Goal: Task Accomplishment & Management: Manage account settings

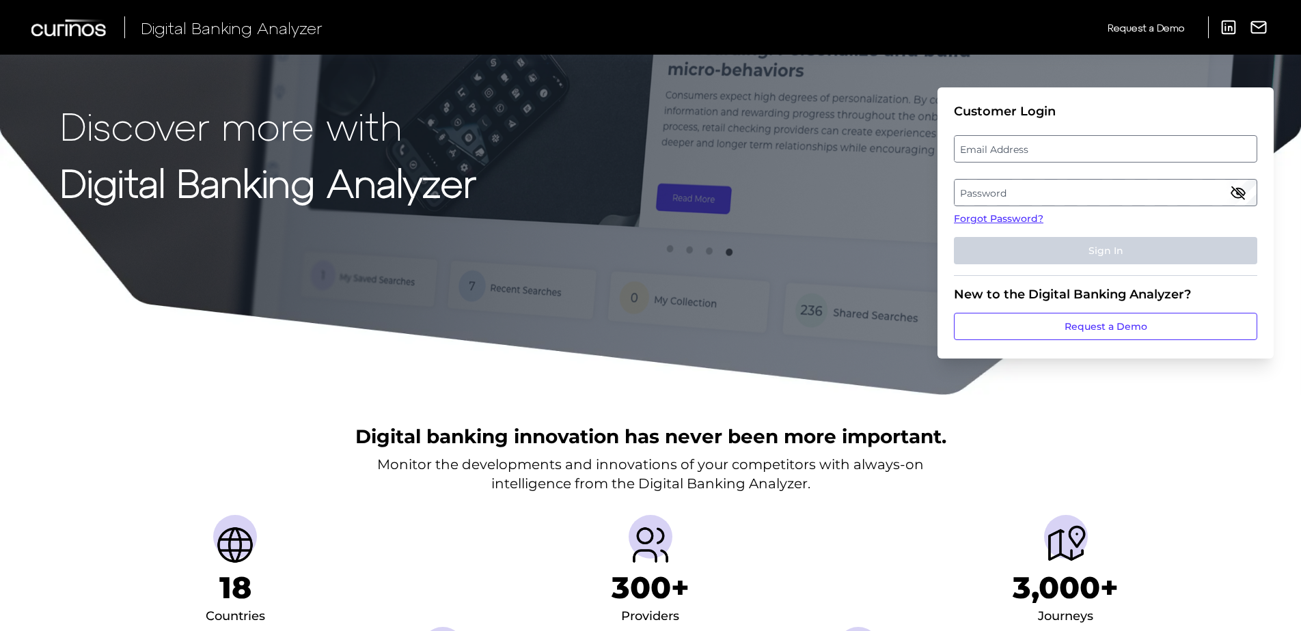
click at [1022, 159] on label "Email Address" at bounding box center [1105, 149] width 301 height 25
click at [1022, 159] on input "email" at bounding box center [1105, 148] width 303 height 27
click at [1024, 158] on input "email" at bounding box center [1105, 148] width 303 height 27
click at [1044, 156] on input "Email Address" at bounding box center [1105, 148] width 303 height 27
type input "[PERSON_NAME].[PERSON_NAME]"
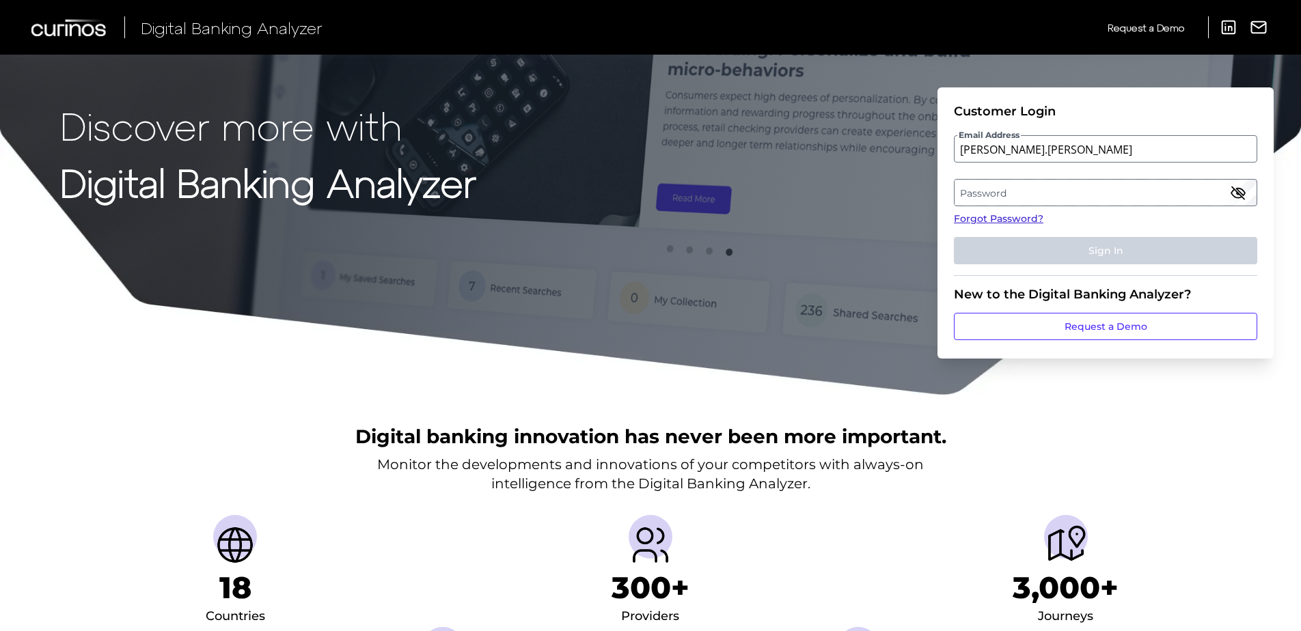
click at [1024, 218] on link "Forgot Password?" at bounding box center [1105, 219] width 303 height 14
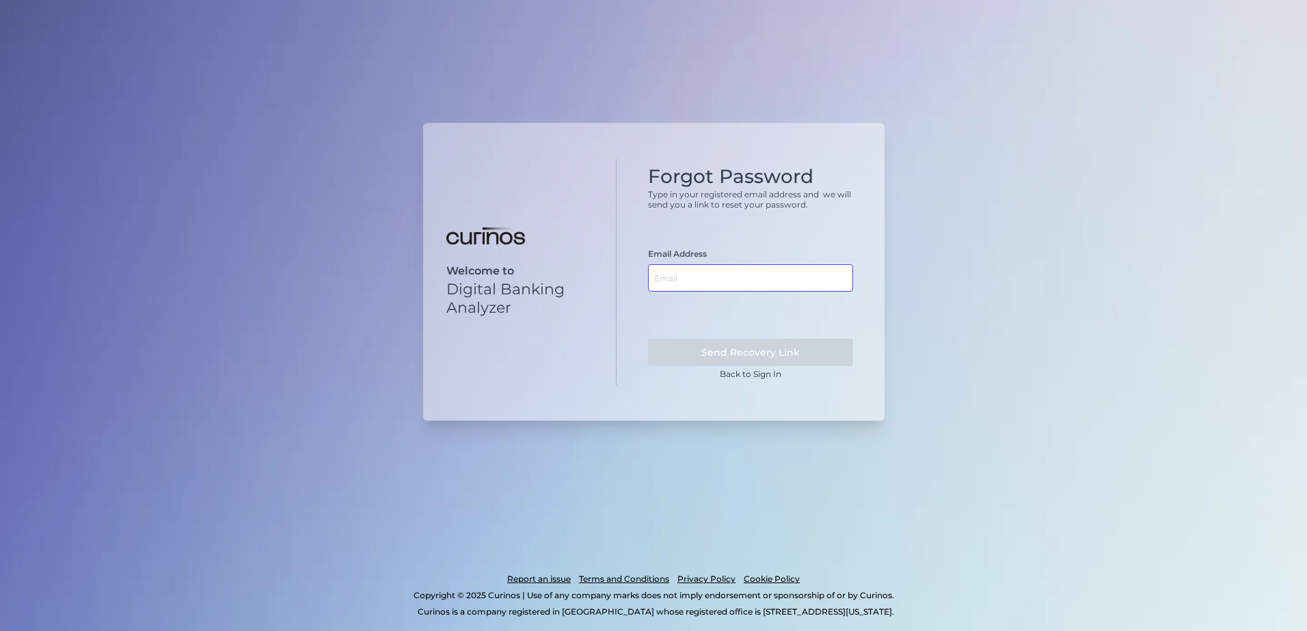
click at [689, 280] on input "text" at bounding box center [750, 277] width 205 height 27
type input "[PERSON_NAME][EMAIL_ADDRESS][PERSON_NAME][DOMAIN_NAME]"
click at [778, 354] on button "Send Recovery Link" at bounding box center [750, 352] width 205 height 27
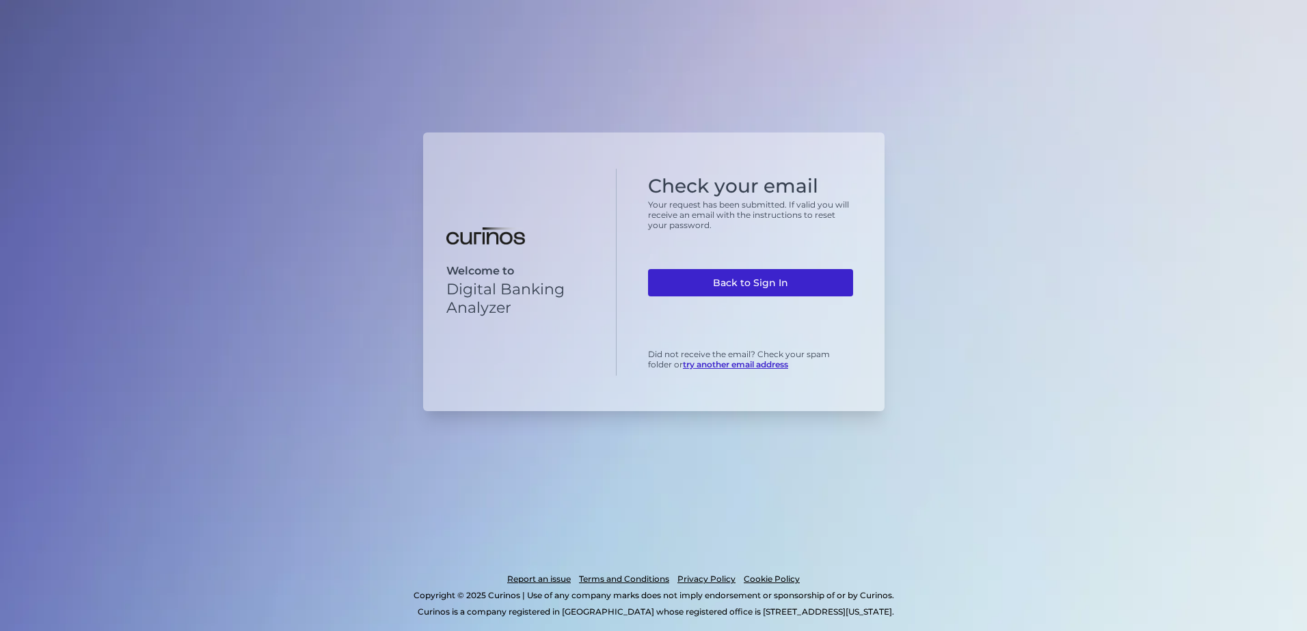
drag, startPoint x: 774, startPoint y: 283, endPoint x: 782, endPoint y: 293, distance: 12.2
click at [774, 283] on link "Back to Sign In" at bounding box center [750, 282] width 205 height 27
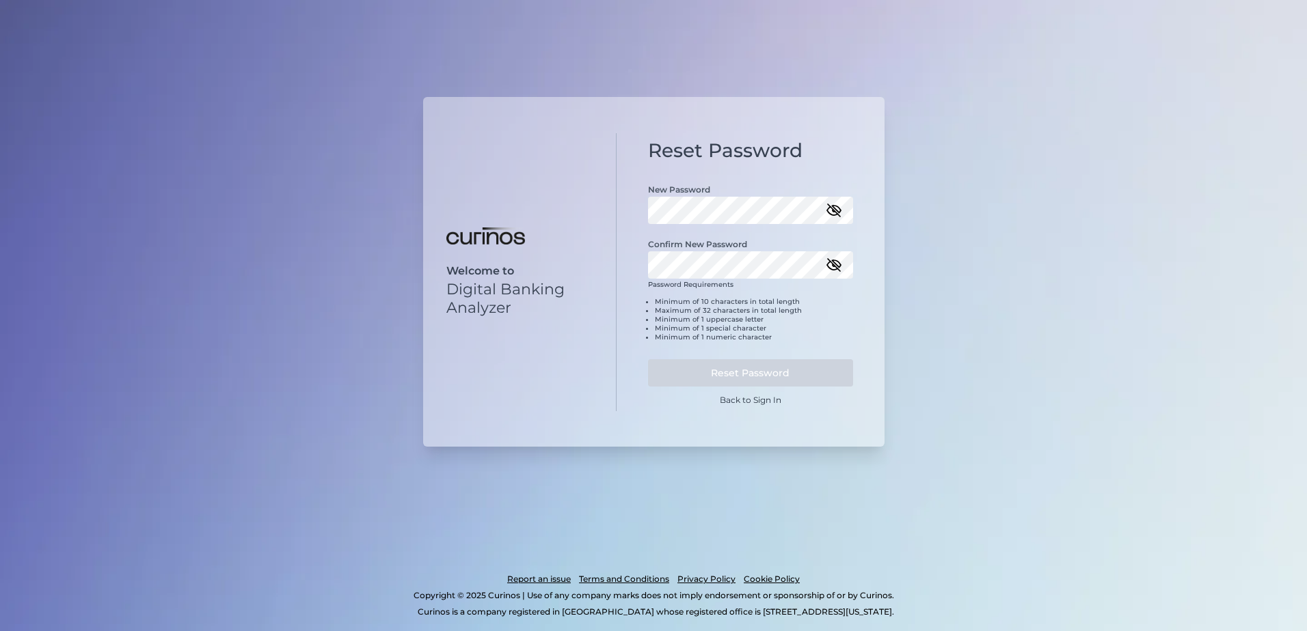
click at [831, 210] on icon "button" at bounding box center [834, 210] width 16 height 16
click at [834, 268] on icon "button" at bounding box center [834, 265] width 16 height 16
click at [774, 377] on button "Reset Password" at bounding box center [750, 372] width 205 height 27
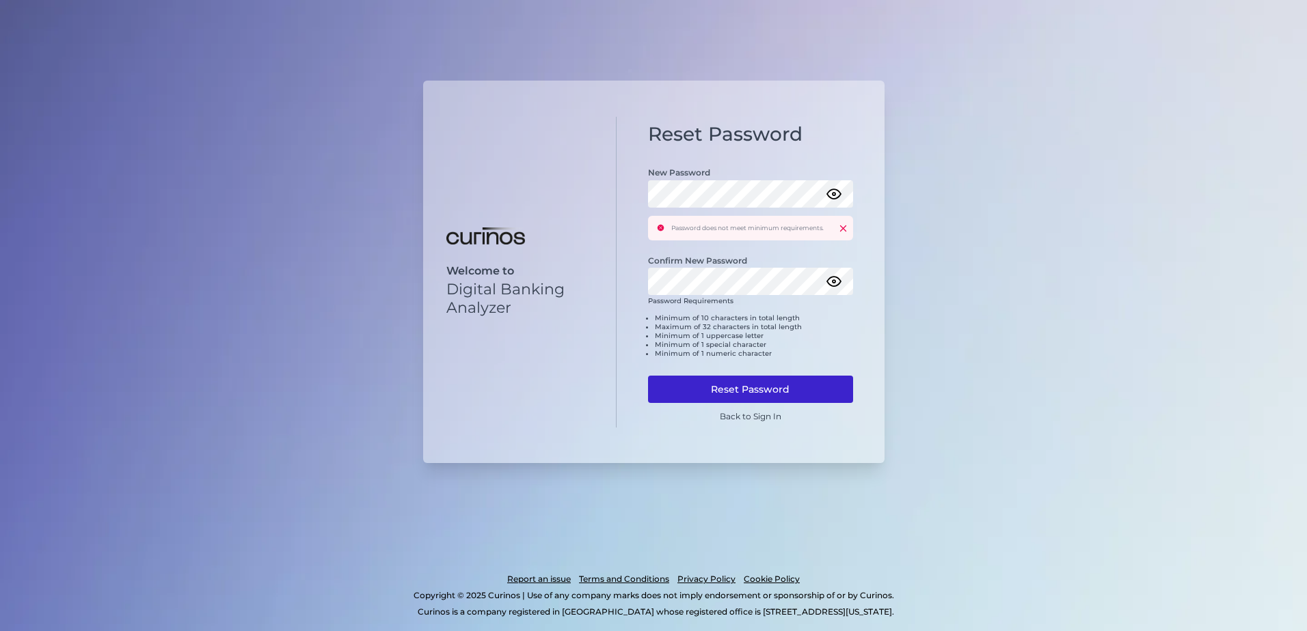
click at [782, 391] on button "Reset Password" at bounding box center [750, 389] width 205 height 27
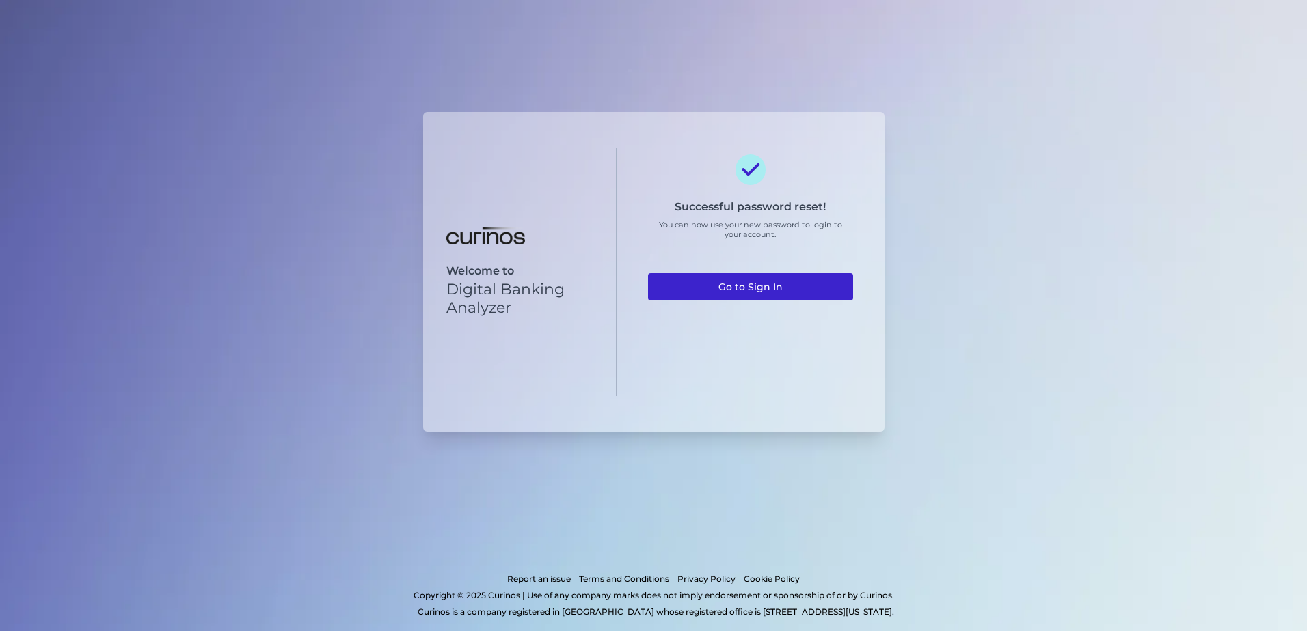
click at [727, 273] on div "Successful password reset! You can now use your new password to login to your a…" at bounding box center [750, 271] width 205 height 235
click at [726, 280] on link "Go to Sign In" at bounding box center [750, 286] width 205 height 27
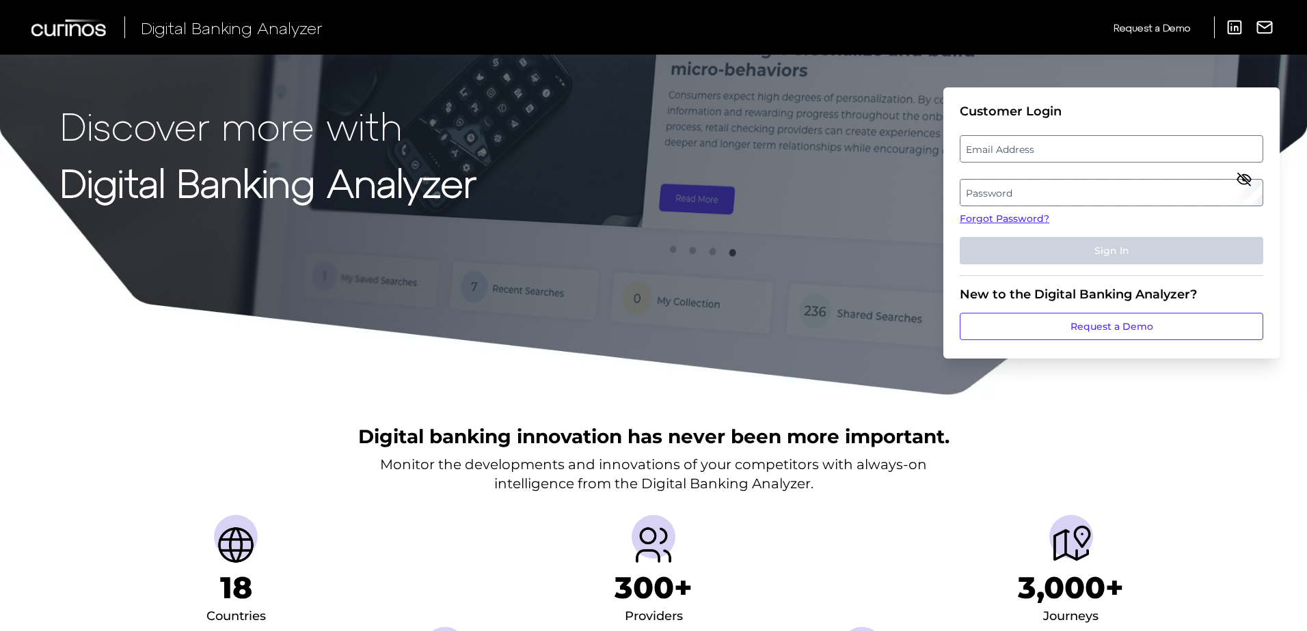
click at [995, 192] on label "Password" at bounding box center [1110, 192] width 301 height 25
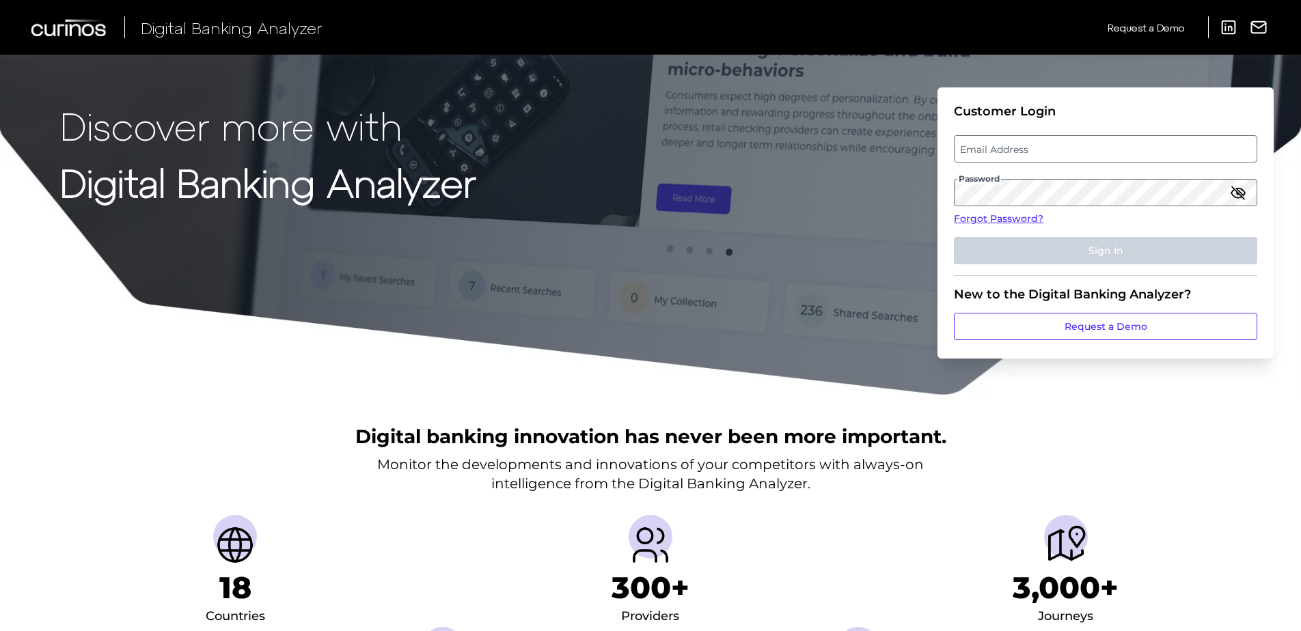
click at [1245, 196] on icon "button" at bounding box center [1238, 193] width 16 height 16
click at [994, 152] on label "Email Address" at bounding box center [1105, 149] width 301 height 25
click at [994, 152] on input "email" at bounding box center [1105, 148] width 303 height 27
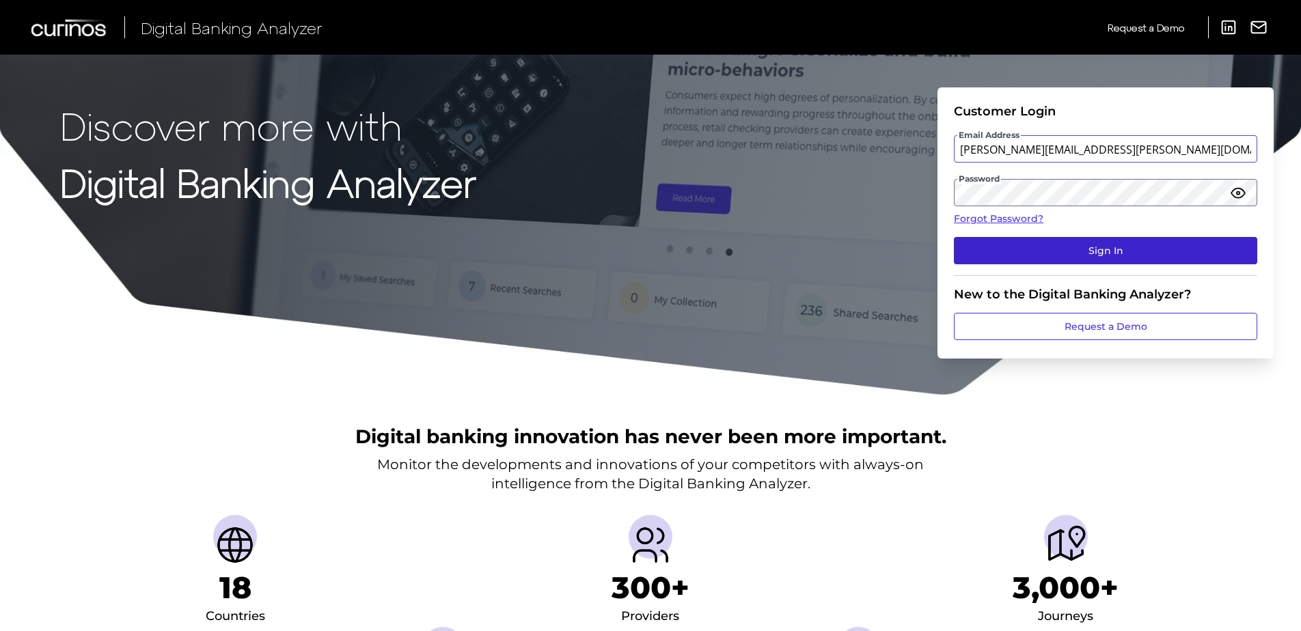
type input "[PERSON_NAME][EMAIL_ADDRESS][PERSON_NAME][DOMAIN_NAME]"
click at [1132, 246] on button "Sign In" at bounding box center [1105, 250] width 303 height 27
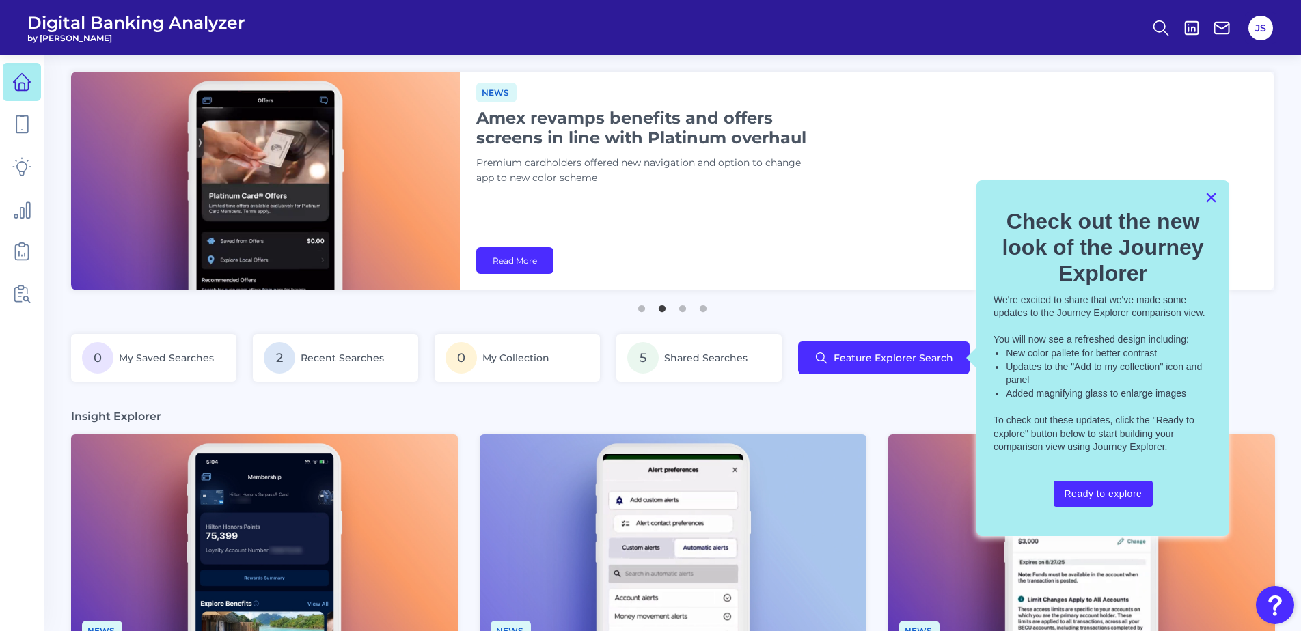
click at [1212, 200] on button "×" at bounding box center [1211, 198] width 13 height 22
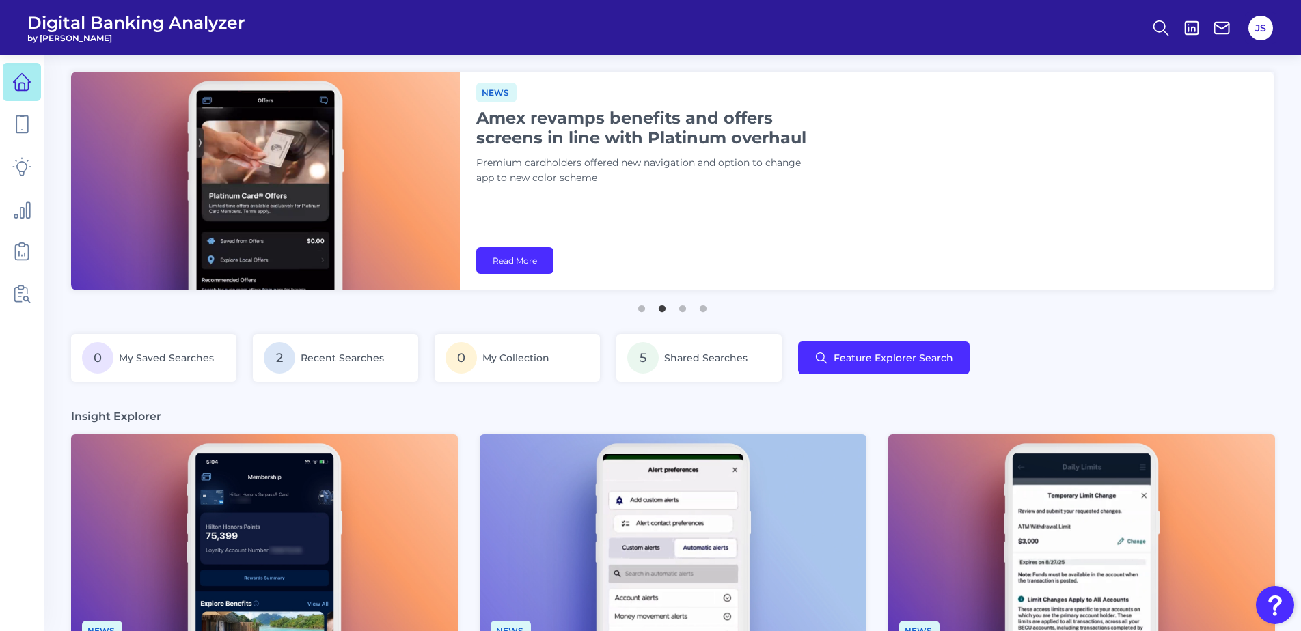
click at [1134, 339] on div "0 My Saved Searches 2 Recent Searches 0 My Collection 5 Shared Searches Feature…" at bounding box center [672, 366] width 1203 height 64
click at [22, 131] on icon at bounding box center [21, 124] width 19 height 19
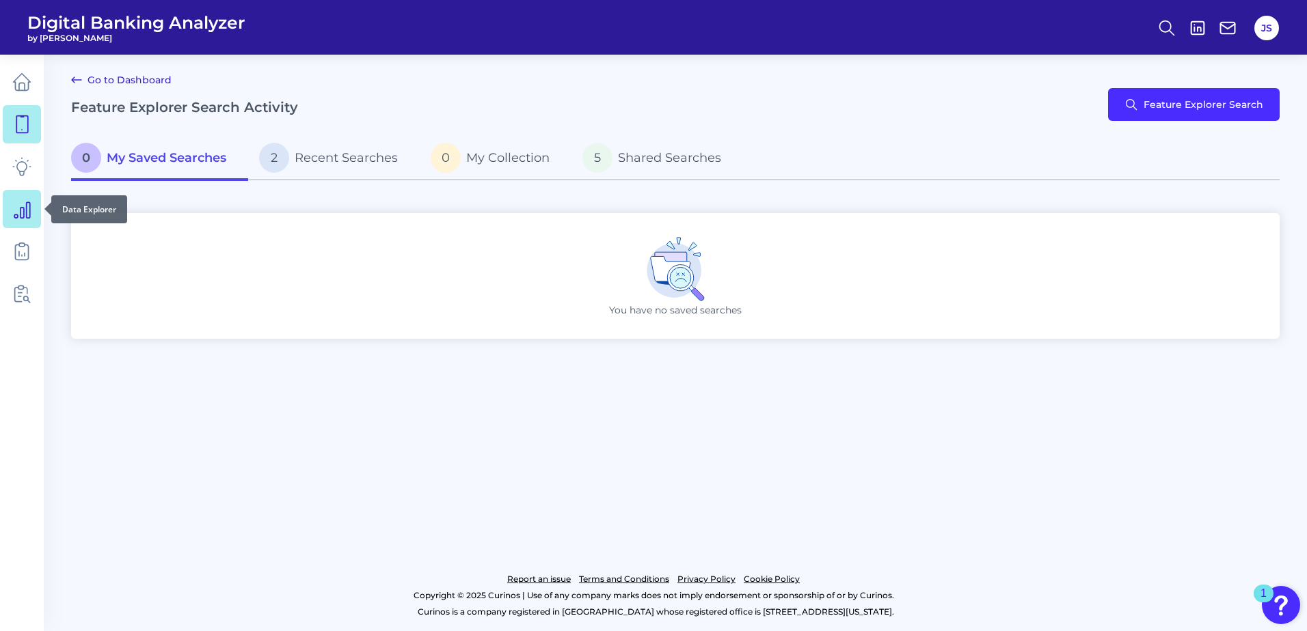
click at [18, 208] on icon at bounding box center [21, 209] width 19 height 19
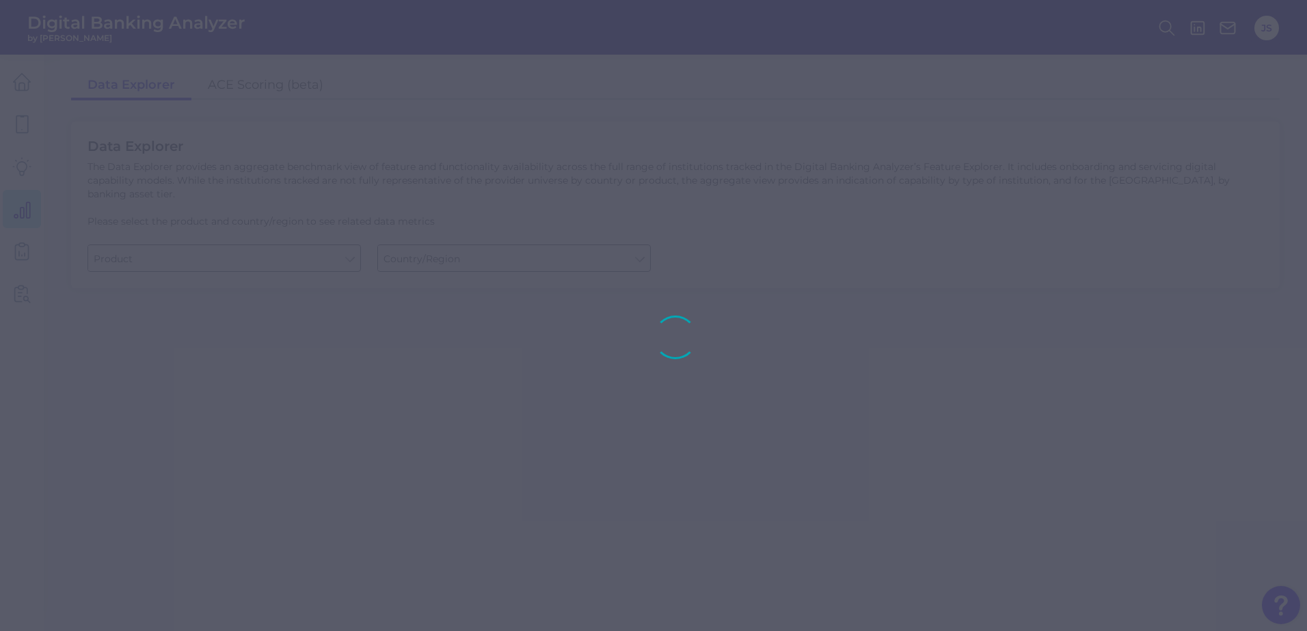
type input "Checking / Current Account"
type input "[GEOGRAPHIC_DATA]"
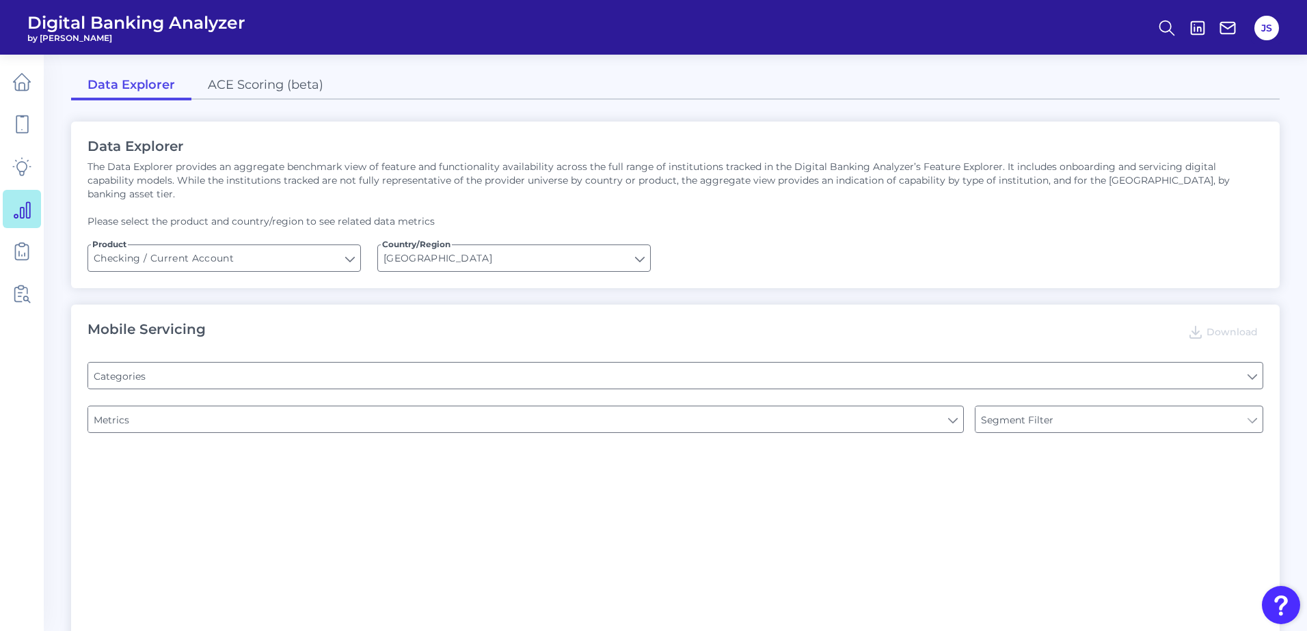
type input "Type of Institution"
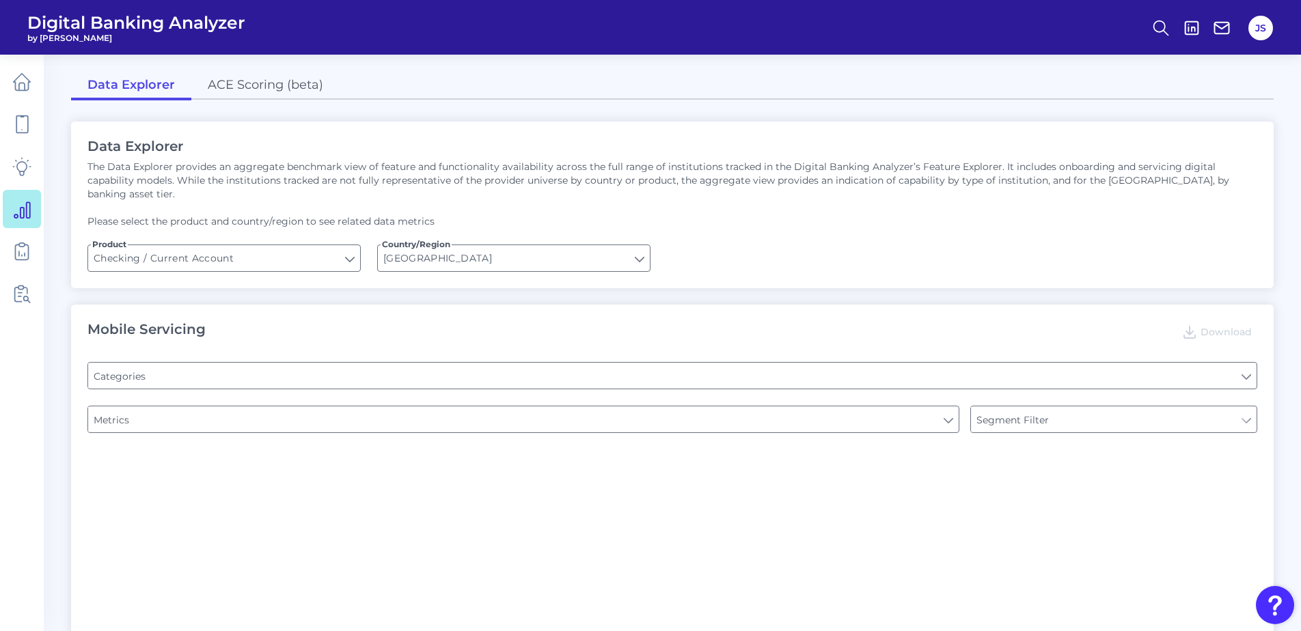
type input "Channel"
type input "Pre-login Features"
type input "Online Banking Registration"
type input "END-TO-END JOURNEY: Can you apply for the PRODUCT as a new to brand customer on…"
type input "Upon opening the app are users immediately prompted to use Touch/Face ID to log…"
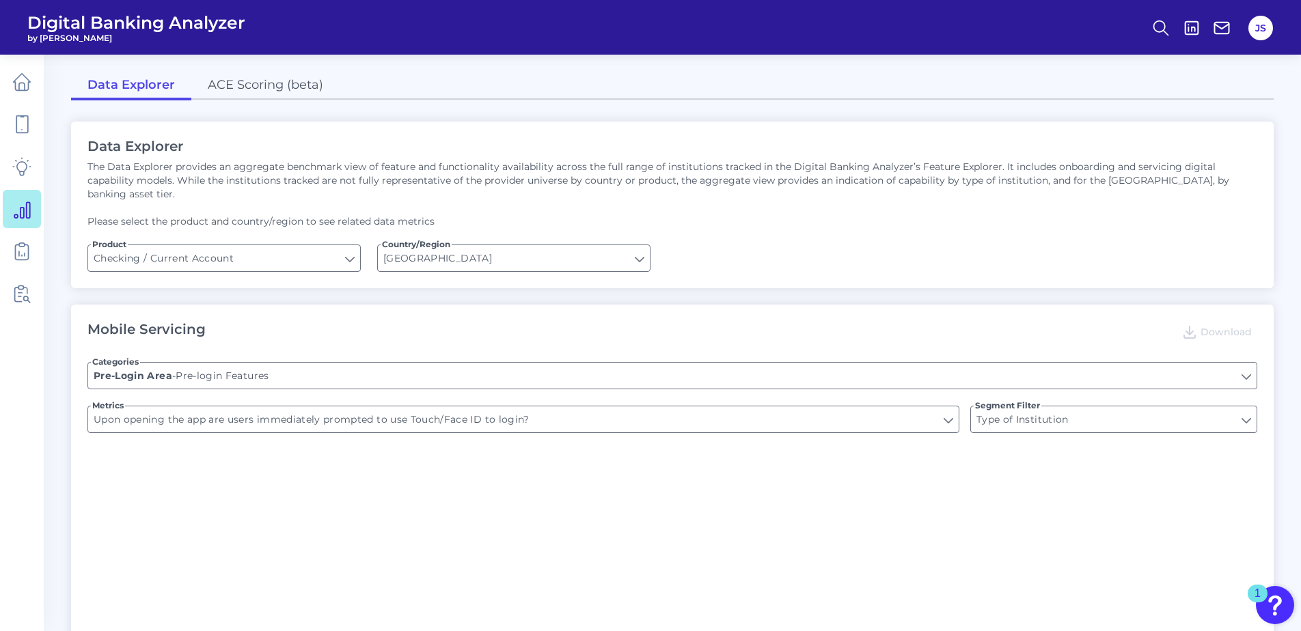
type input "Can you register for online banking?"
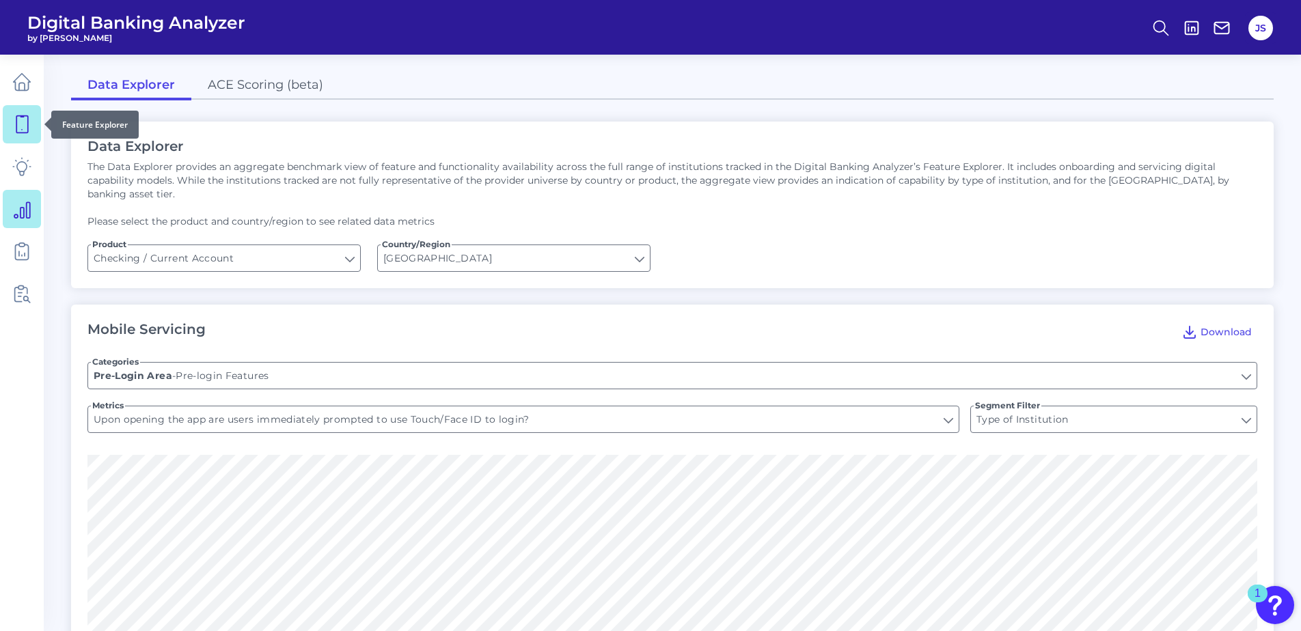
click at [21, 110] on link at bounding box center [22, 124] width 38 height 38
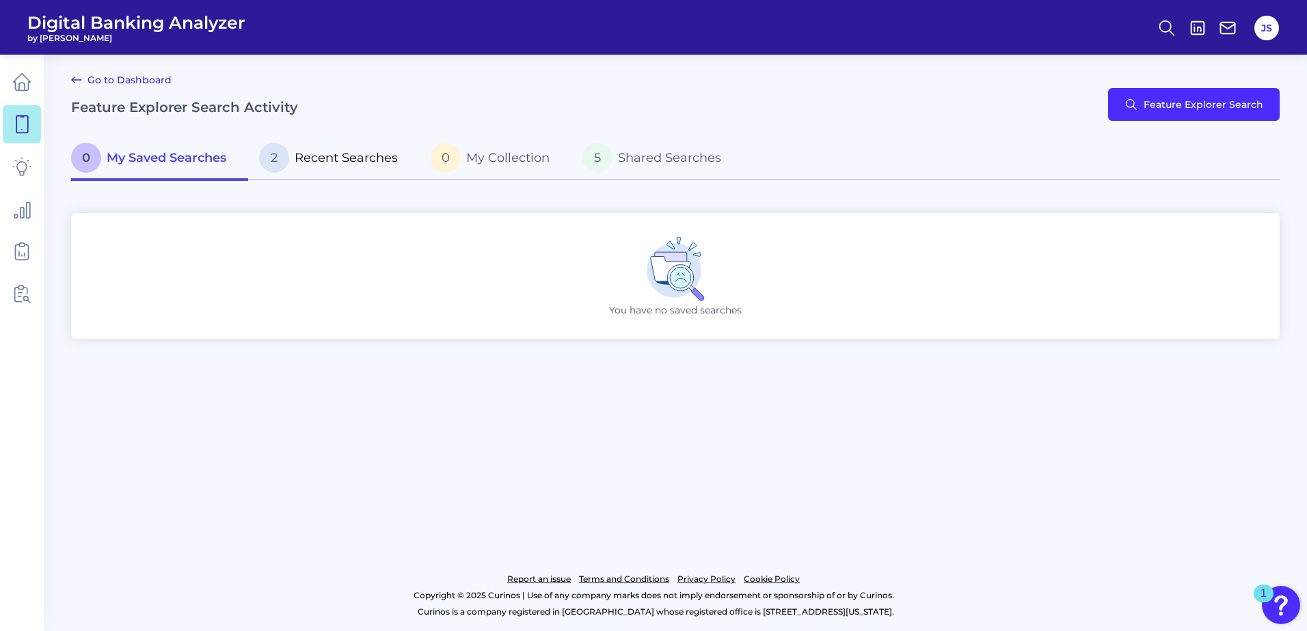
click at [299, 141] on link "2 Recent Searches" at bounding box center [334, 159] width 172 height 44
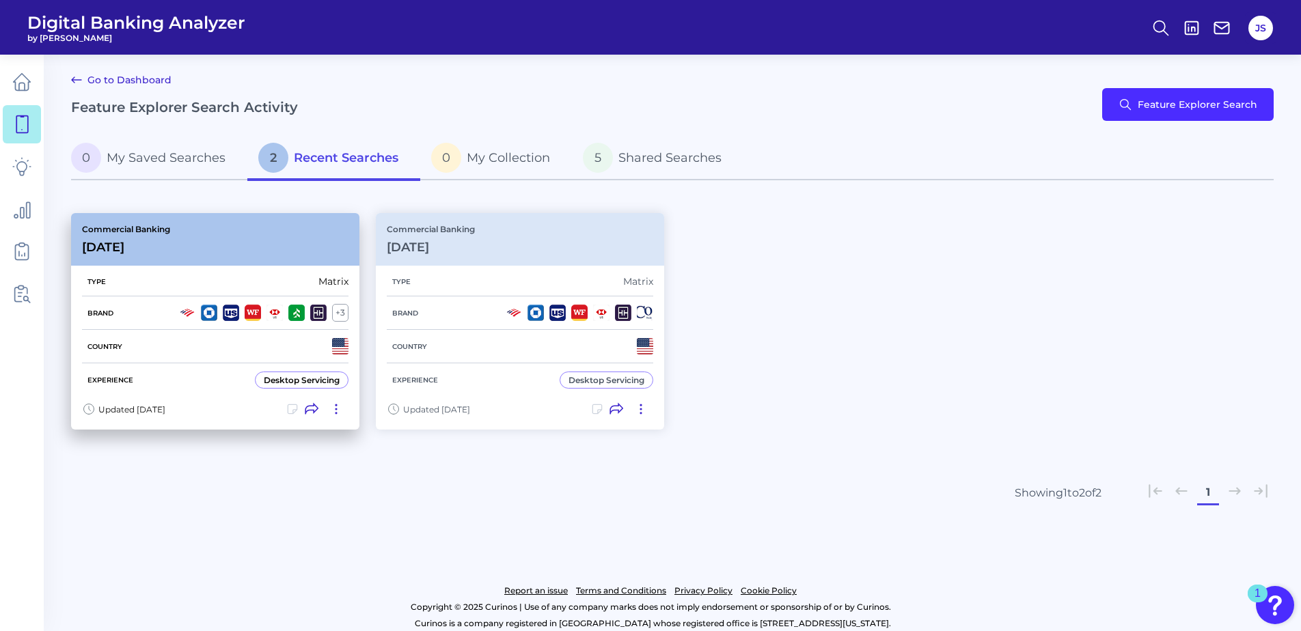
click at [180, 246] on div "Commercial Banking [DATE]" at bounding box center [215, 239] width 288 height 53
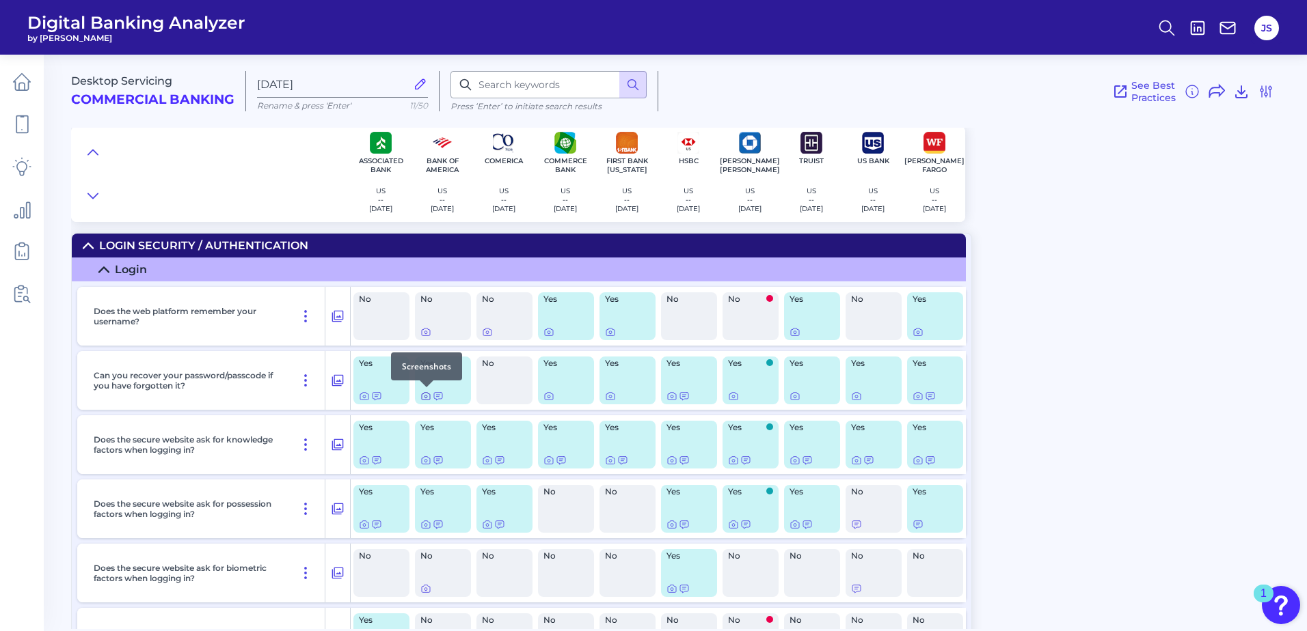
click at [427, 394] on icon at bounding box center [425, 396] width 11 height 11
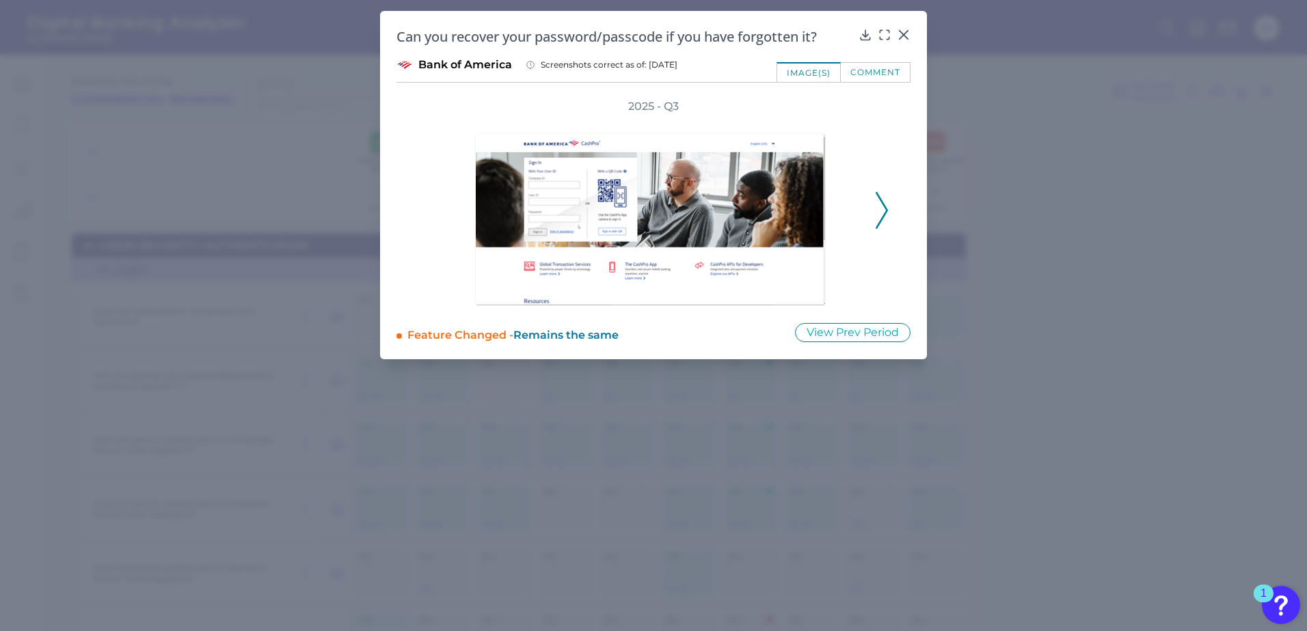
click at [878, 214] on icon at bounding box center [881, 210] width 12 height 37
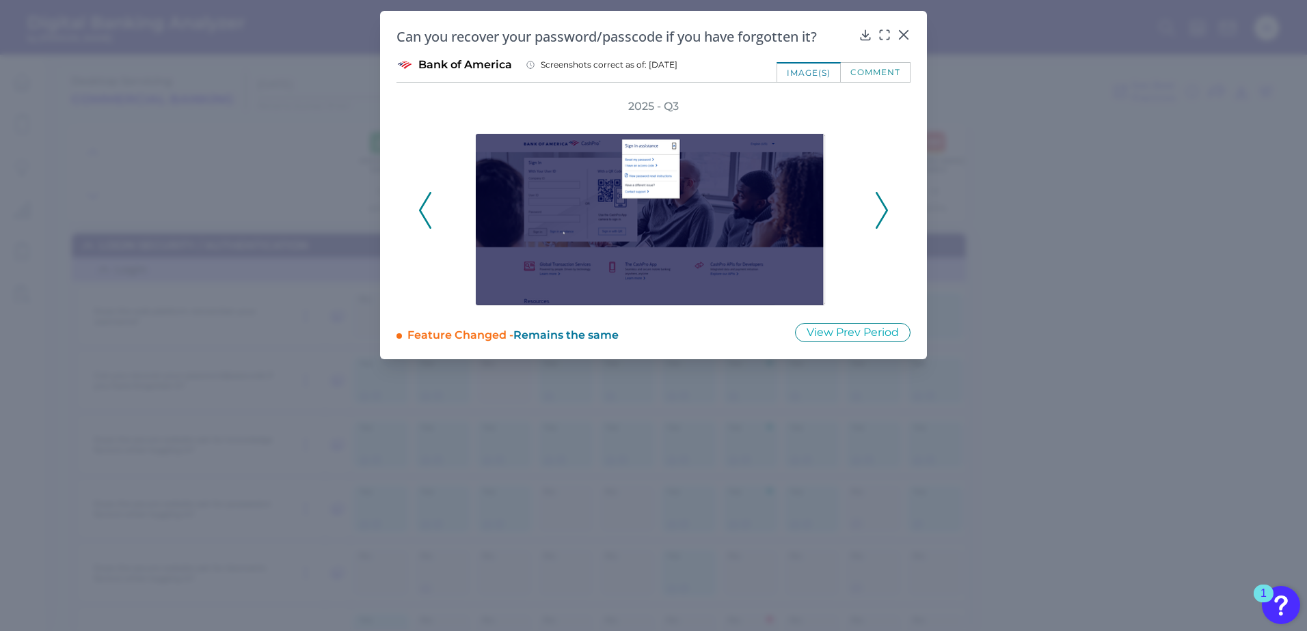
click at [880, 213] on icon at bounding box center [881, 210] width 12 height 37
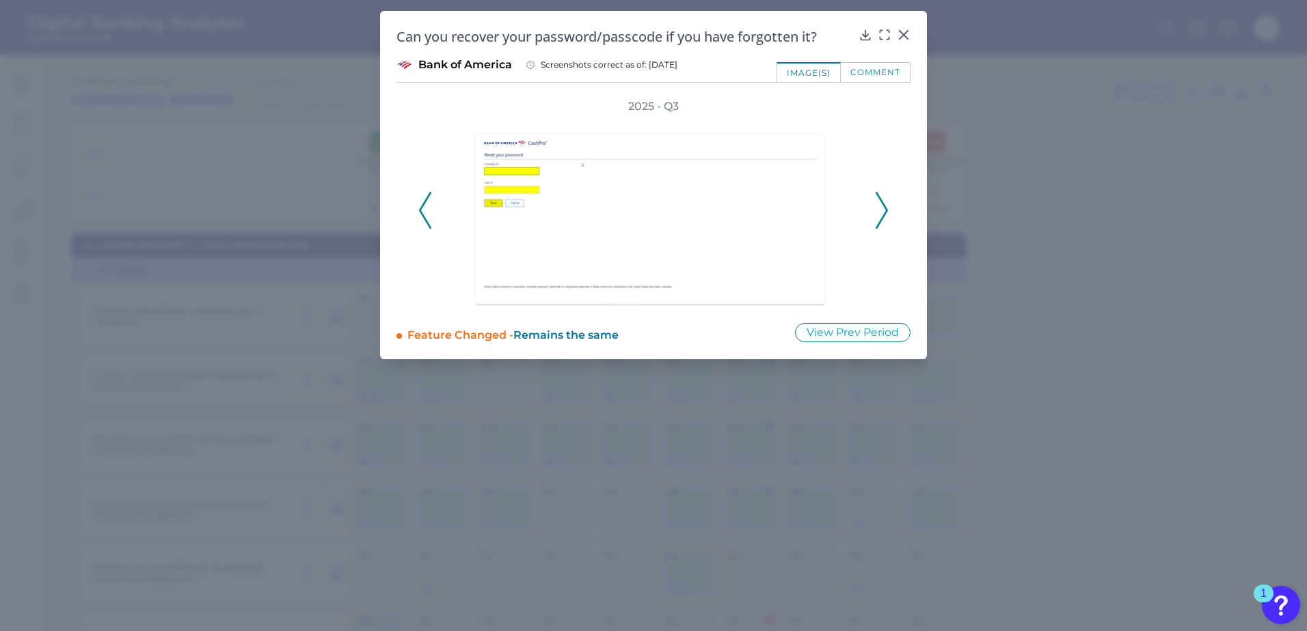
click at [880, 212] on icon at bounding box center [881, 210] width 12 height 37
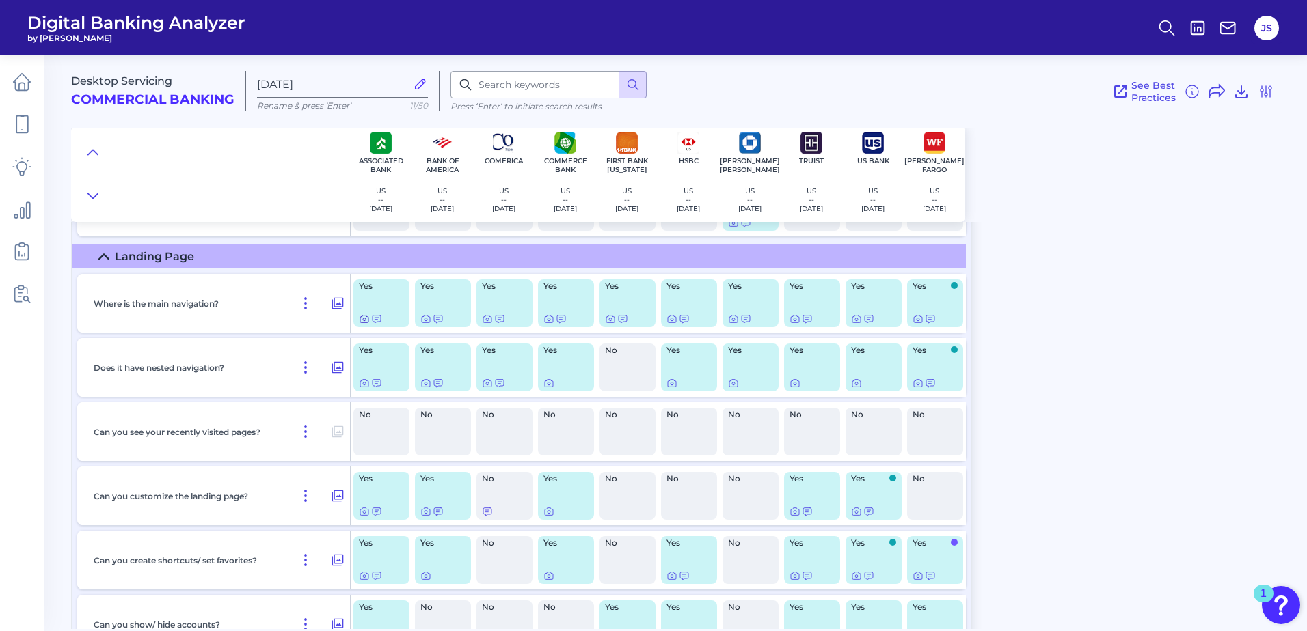
scroll to position [684, 0]
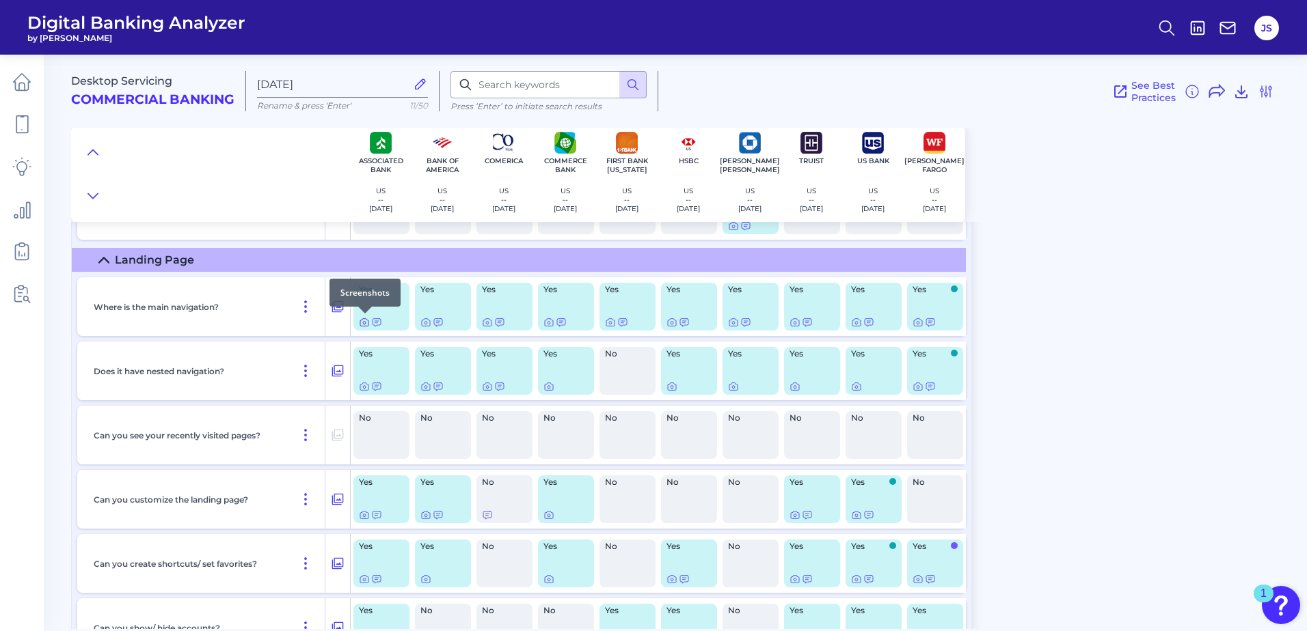
click at [362, 326] on icon at bounding box center [364, 323] width 8 height 8
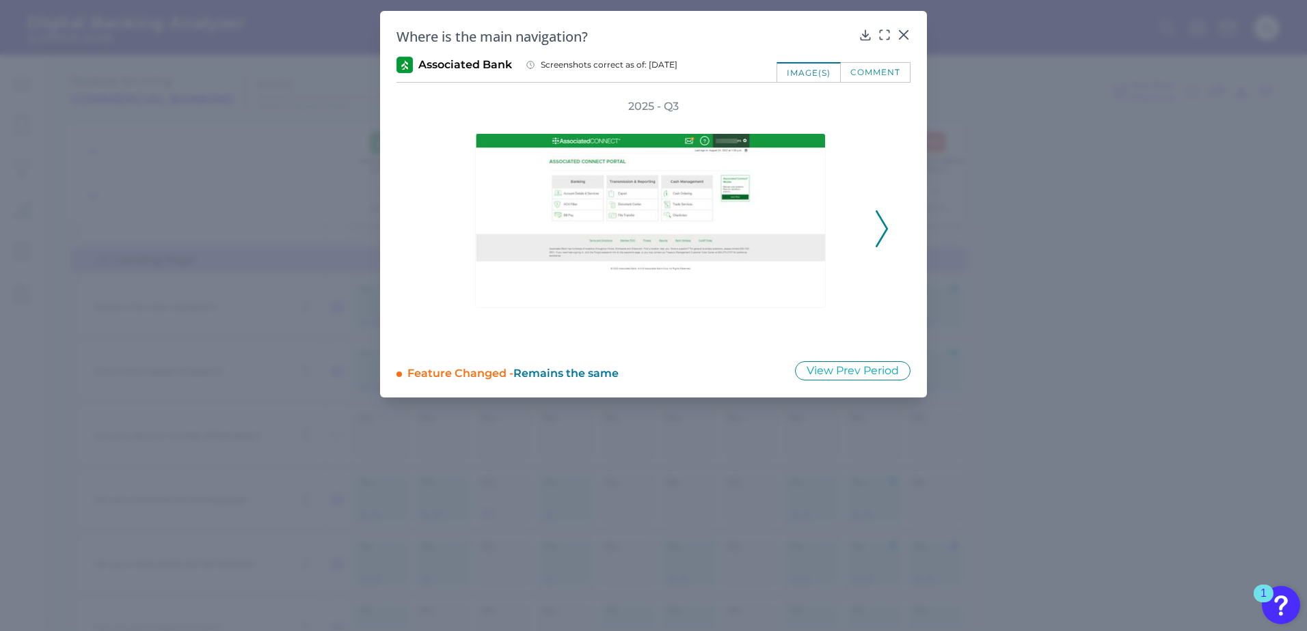
click at [875, 233] on button at bounding box center [882, 228] width 14 height 37
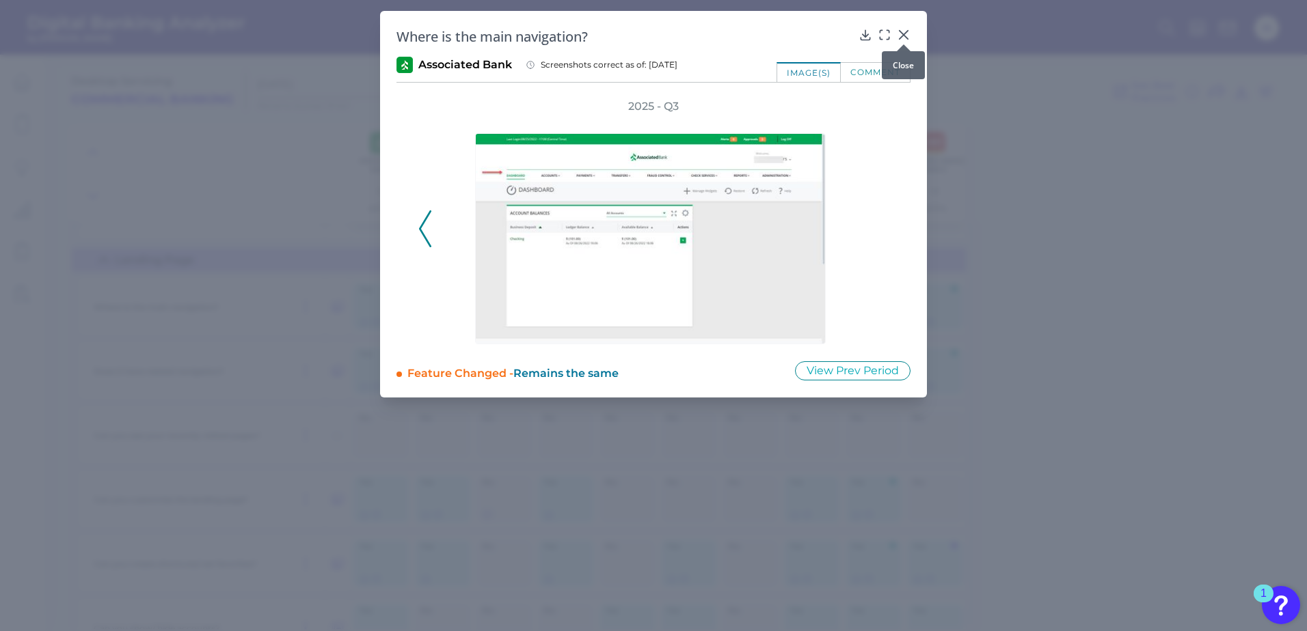
click at [903, 32] on icon at bounding box center [904, 35] width 14 height 14
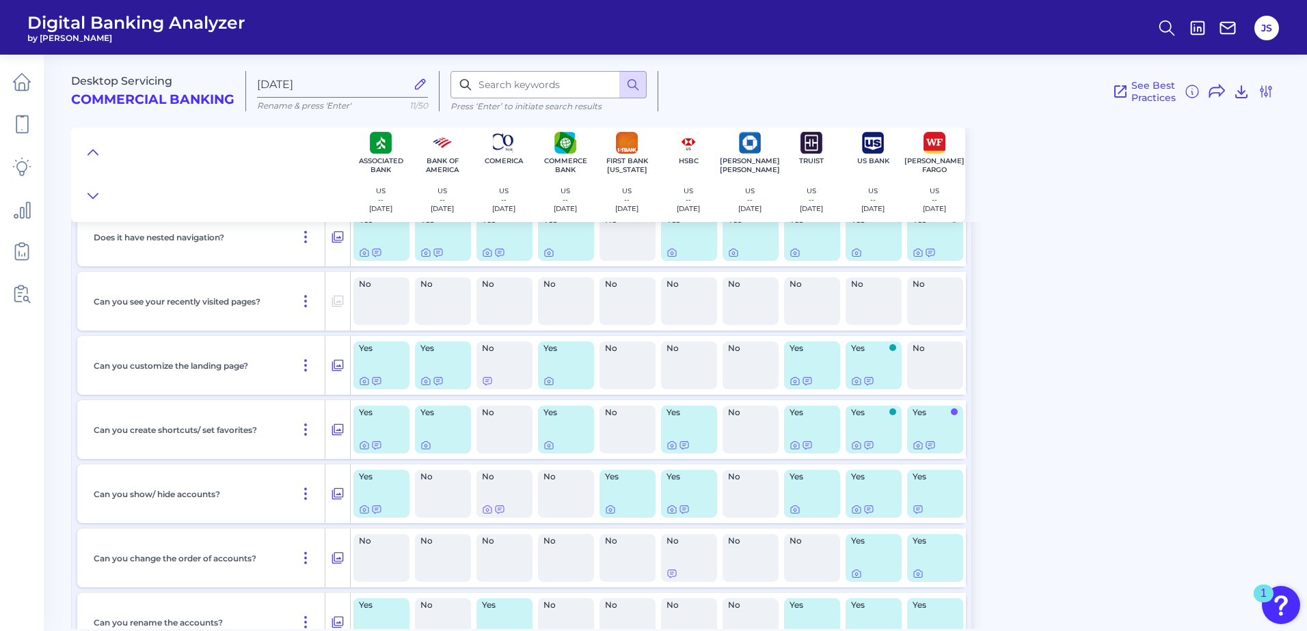
scroll to position [819, 0]
click at [544, 442] on icon at bounding box center [548, 444] width 11 height 11
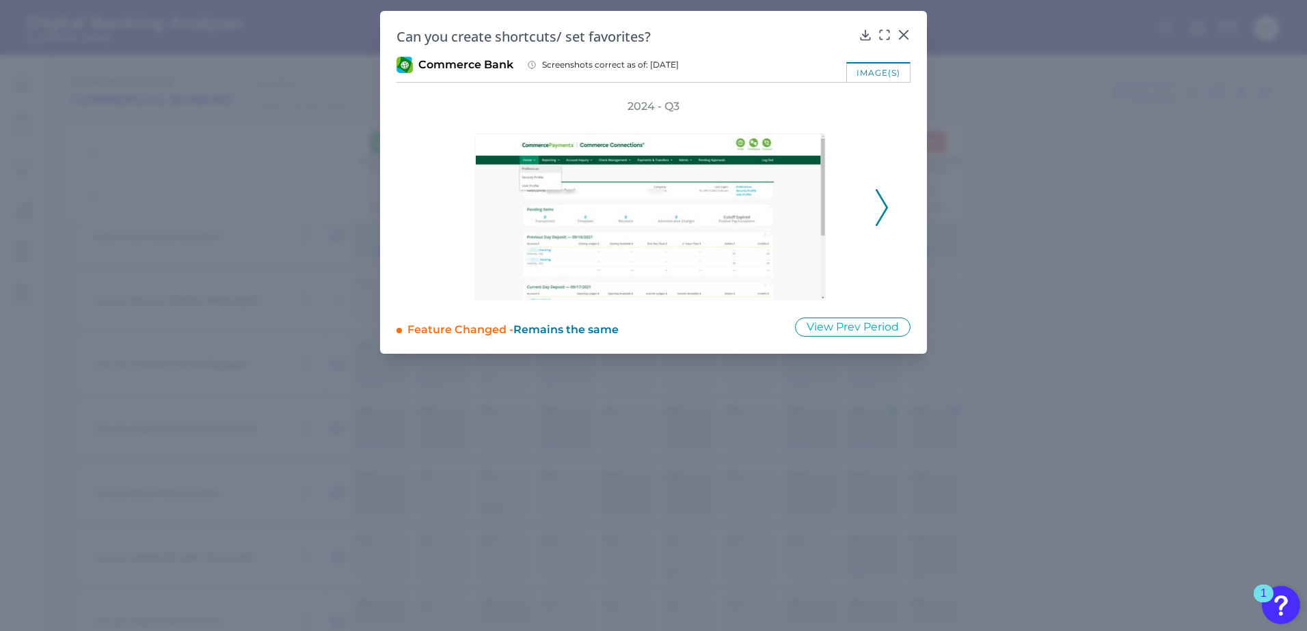
click at [871, 206] on div at bounding box center [653, 207] width 437 height 187
click at [881, 206] on icon at bounding box center [881, 207] width 12 height 37
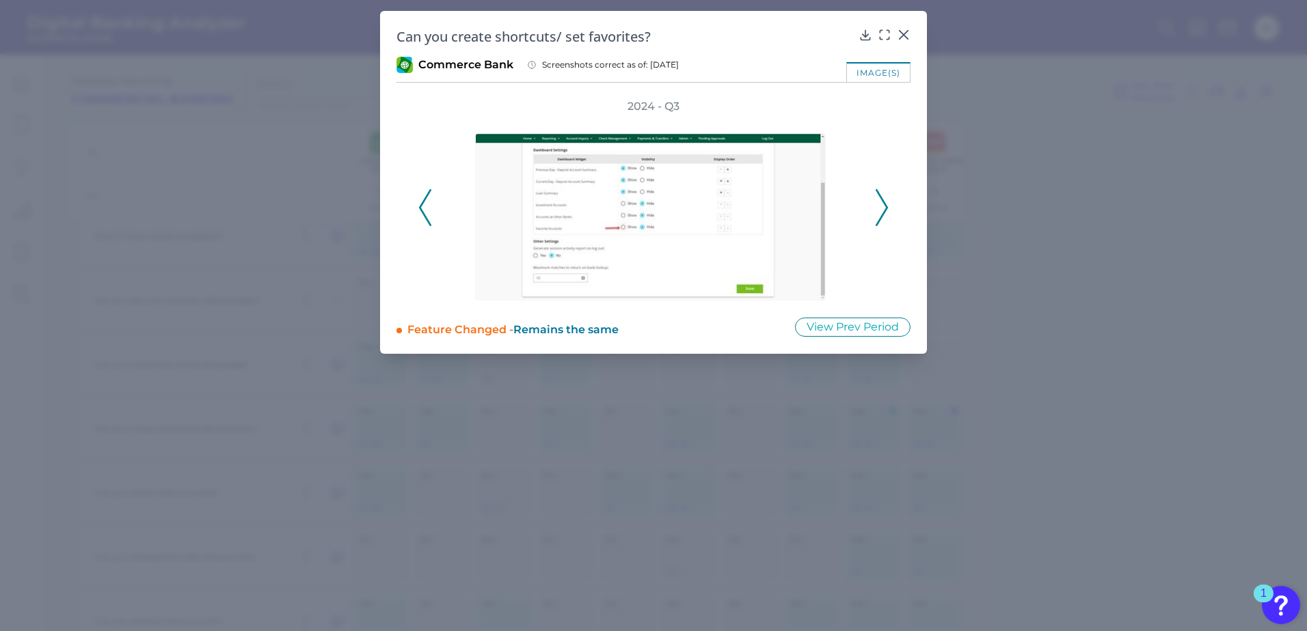
click at [880, 206] on icon at bounding box center [881, 207] width 12 height 37
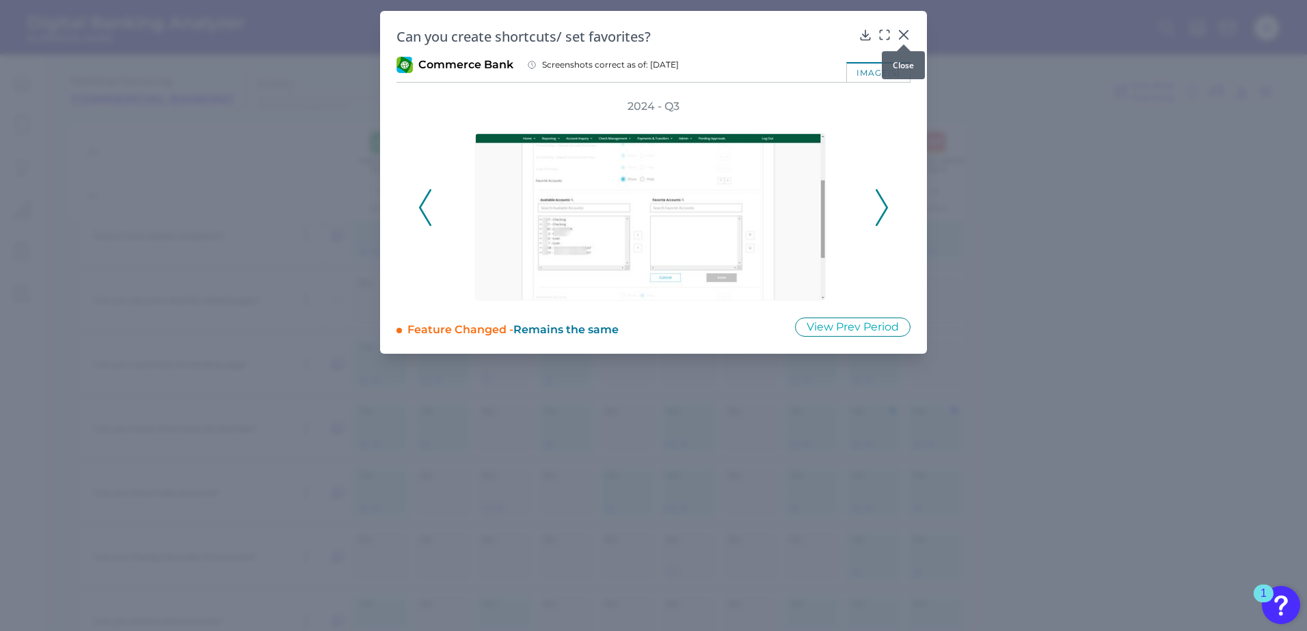
click at [901, 36] on icon at bounding box center [904, 35] width 14 height 14
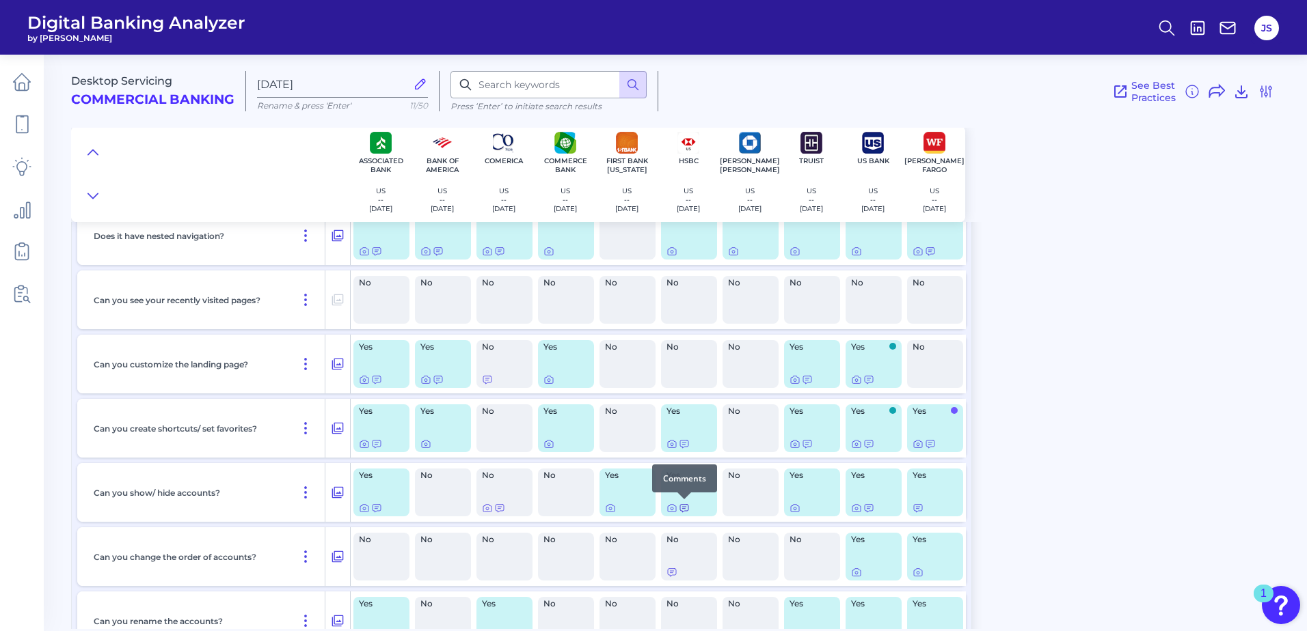
click at [682, 510] on icon at bounding box center [684, 508] width 11 height 11
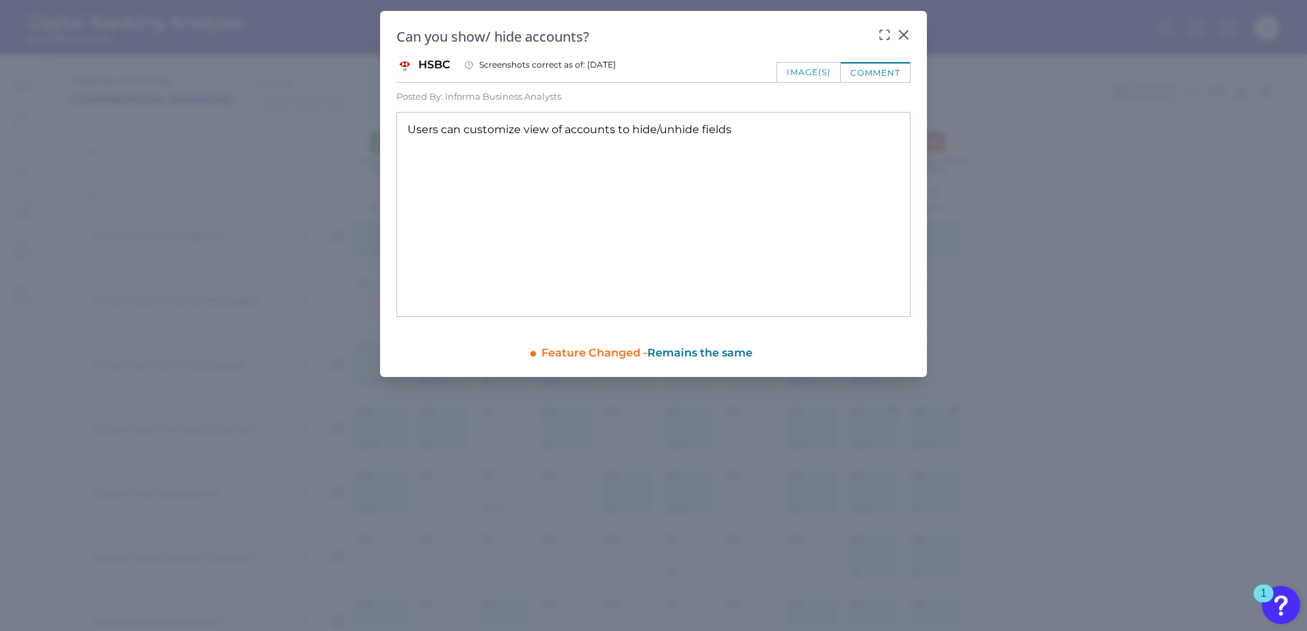
click at [901, 31] on icon at bounding box center [903, 35] width 8 height 8
